Goal: Information Seeking & Learning: Find specific fact

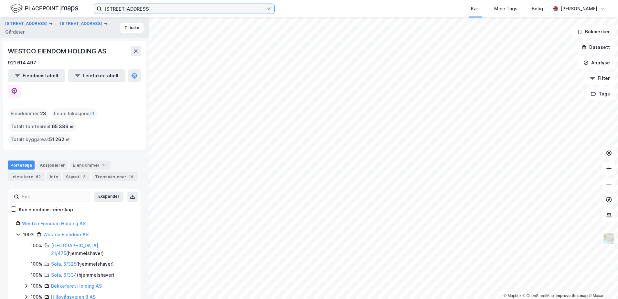
click at [148, 9] on input "[STREET_ADDRESS]" at bounding box center [184, 9] width 165 height 10
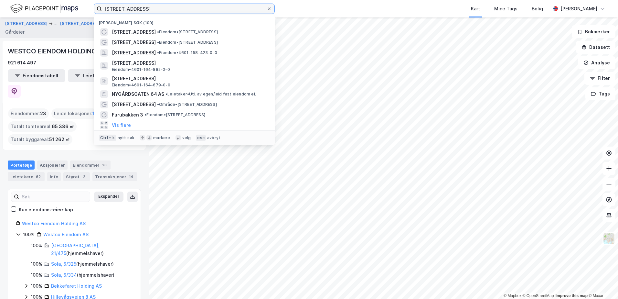
click at [148, 9] on input "[STREET_ADDRESS]" at bounding box center [184, 9] width 165 height 10
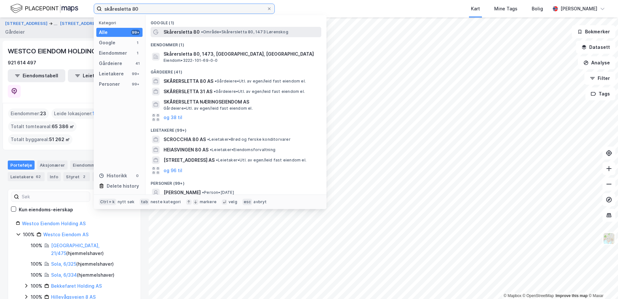
type input "skåresletta 80"
click at [183, 36] on div "Skårersletta 80 • Område • Skårersletta 80, 1473 Lørenskog" at bounding box center [236, 32] width 171 height 10
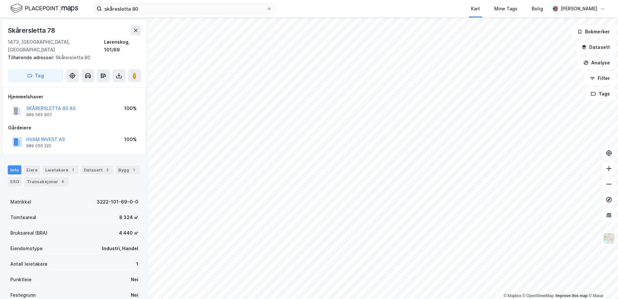
scroll to position [1, 0]
click at [33, 165] on div "Eiere" at bounding box center [32, 169] width 16 height 9
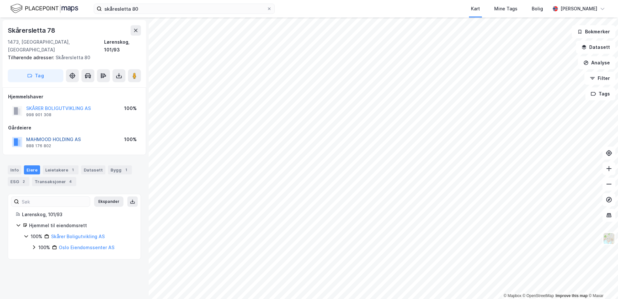
click at [0, 0] on button "MAHMOOD HOLDING AS" at bounding box center [0, 0] width 0 height 0
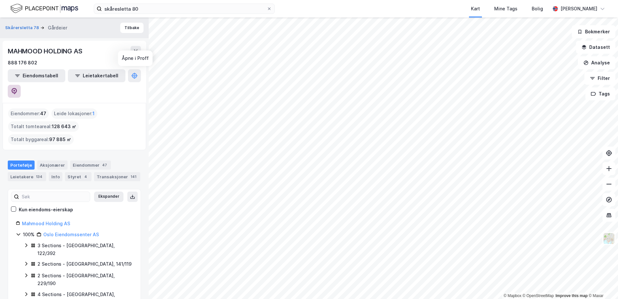
click at [17, 88] on icon at bounding box center [14, 91] width 5 height 6
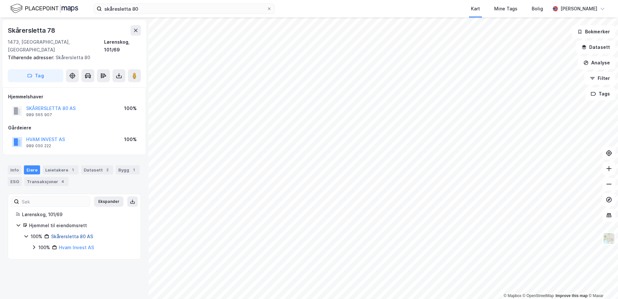
click at [81, 233] on link "Skårersletta 80 AS" at bounding box center [72, 235] width 42 height 5
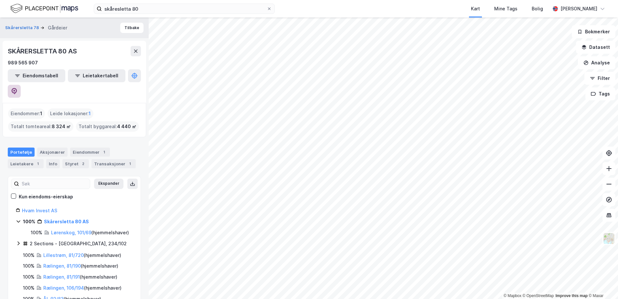
click at [17, 88] on icon at bounding box center [14, 91] width 6 height 6
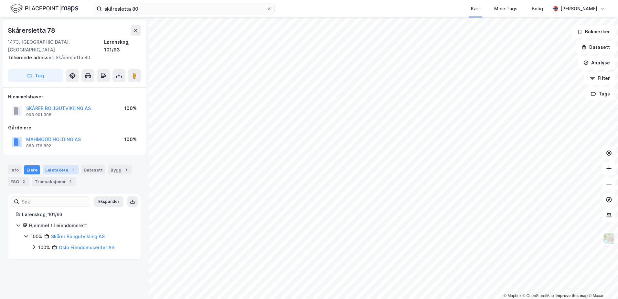
click at [60, 165] on div "Leietakere 1" at bounding box center [61, 169] width 36 height 9
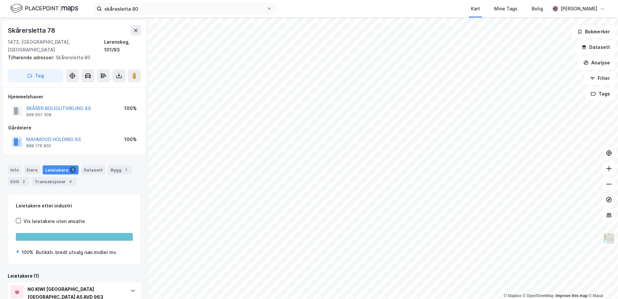
scroll to position [26, 0]
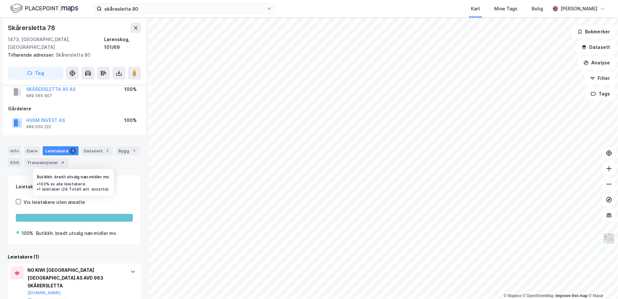
scroll to position [26, 0]
